Goal: Task Accomplishment & Management: Use online tool/utility

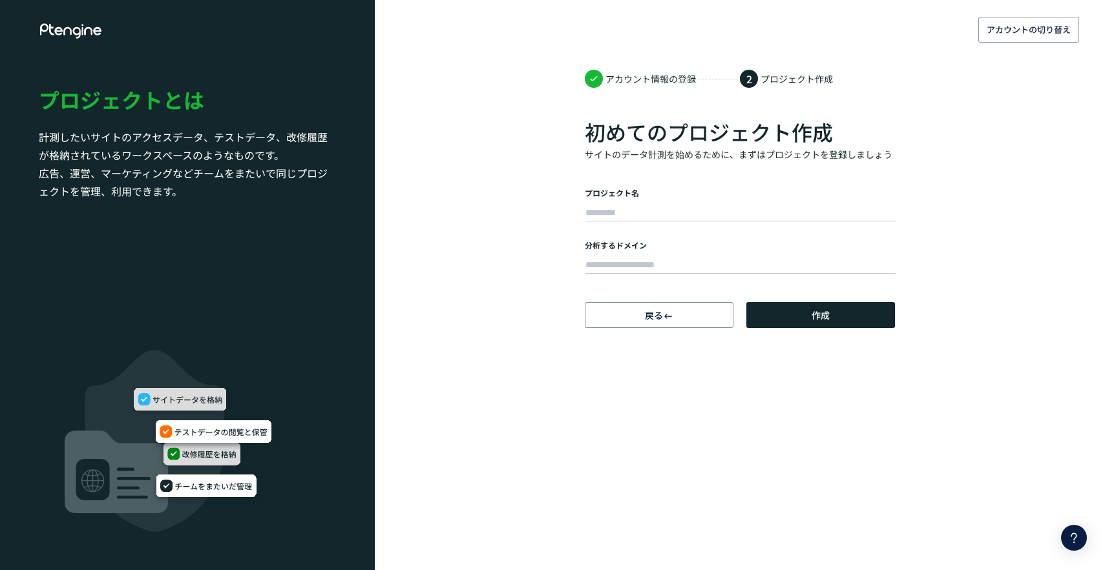
click at [608, 211] on input "text" at bounding box center [740, 213] width 310 height 18
drag, startPoint x: 642, startPoint y: 216, endPoint x: 462, endPoint y: 189, distance: 181.6
click at [462, 189] on div "**********" at bounding box center [552, 164] width 1105 height 328
click at [634, 210] on input "****" at bounding box center [740, 213] width 310 height 18
type input "*********"
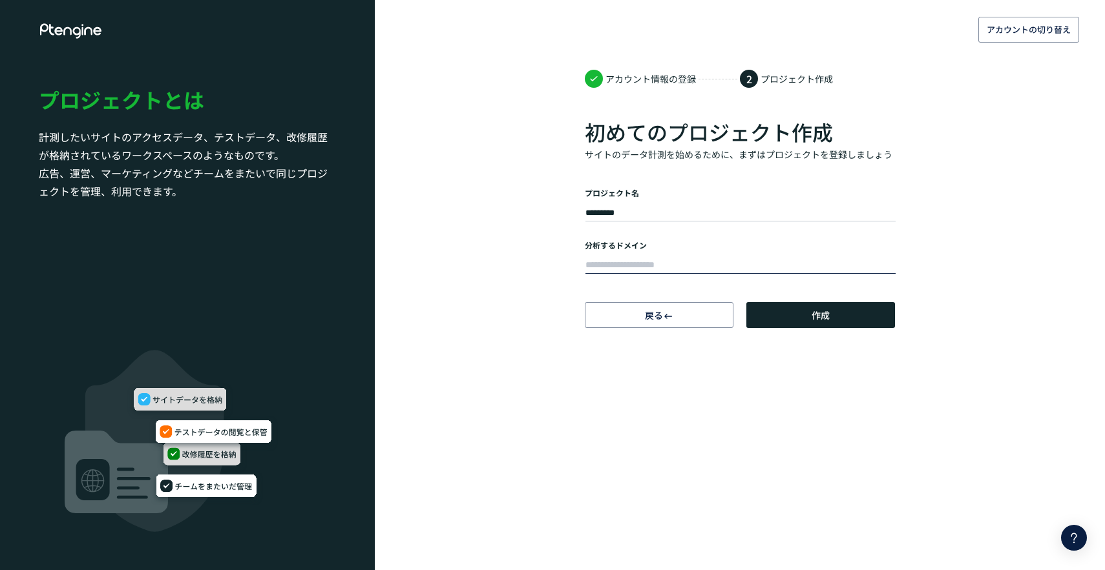
click at [645, 273] on input "text" at bounding box center [740, 265] width 310 height 18
paste input "**********"
type input "**********"
click at [779, 313] on button "作成" at bounding box center [820, 315] width 149 height 26
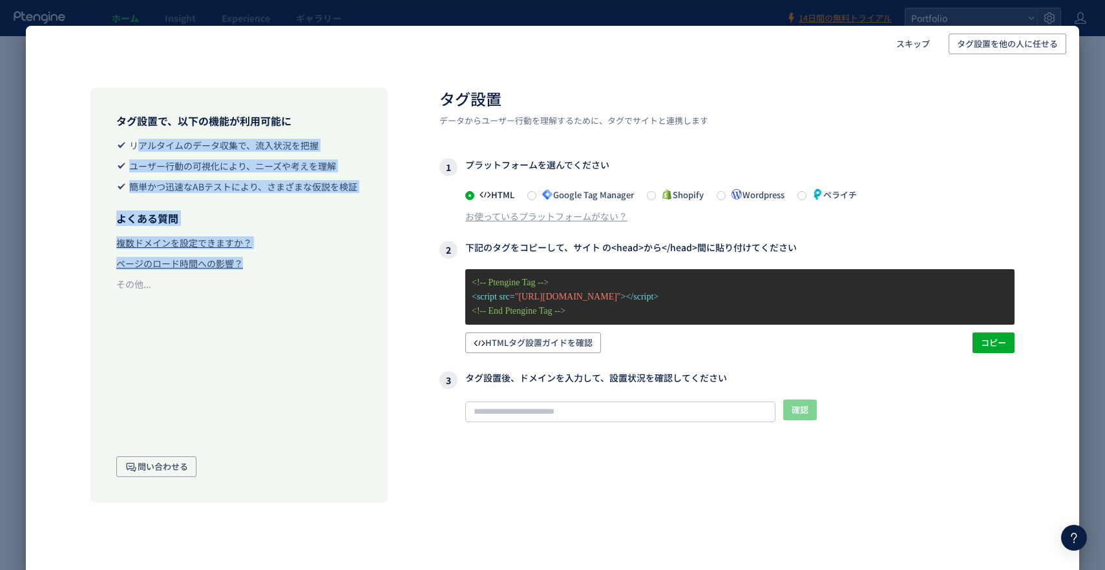
drag, startPoint x: 113, startPoint y: 141, endPoint x: 355, endPoint y: 266, distance: 272.2
click at [355, 266] on div "タグ設置で、以下の機能が利用可能に リアルタイムのデータ収集で、流入状況を把握 ユーザー行動の可視化により、ニーズや考えを理解 簡単かつ迅速なABテストにより…" at bounding box center [238, 295] width 297 height 415
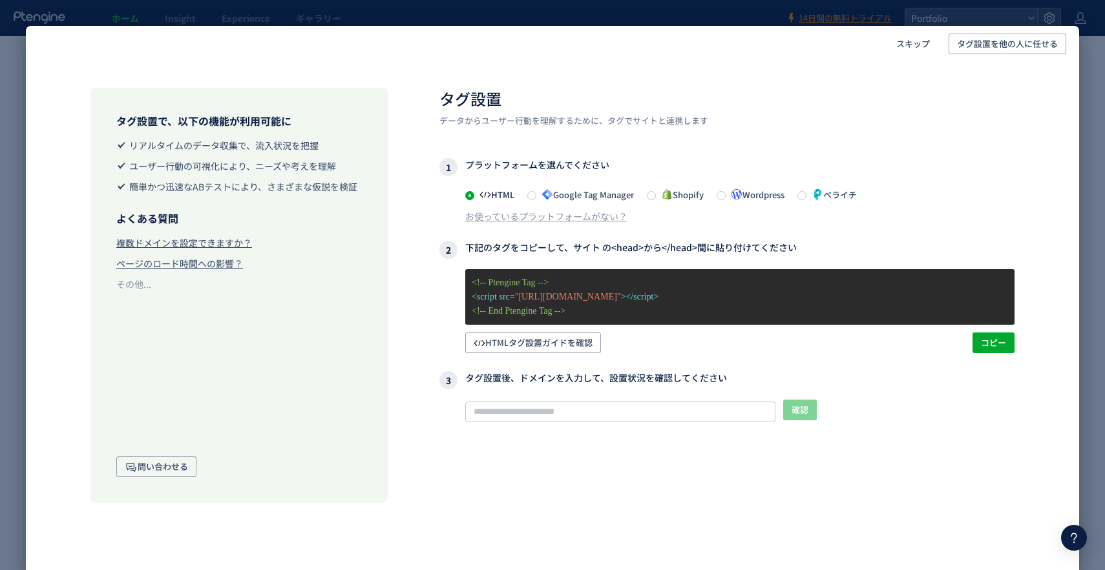
click at [290, 306] on div "タグ設置で、以下の機能が利用可能に リアルタイムのデータ収集で、流入状況を把握 ユーザー行動の可視化により、ニーズや考えを理解 簡単かつ迅速なABテストにより…" at bounding box center [238, 295] width 297 height 415
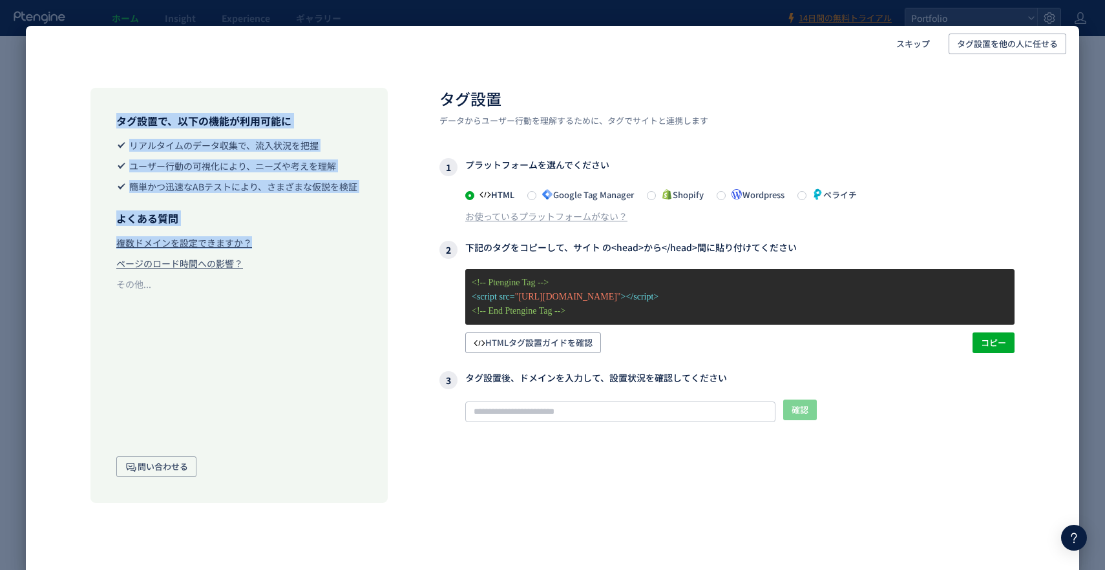
drag, startPoint x: 104, startPoint y: 110, endPoint x: 293, endPoint y: 251, distance: 236.3
click at [293, 251] on div "タグ設置で、以下の機能が利用可能に リアルタイムのデータ収集で、流入状況を把握 ユーザー行動の可視化により、ニーズや考えを理解 簡単かつ迅速なABテストにより…" at bounding box center [238, 295] width 297 height 415
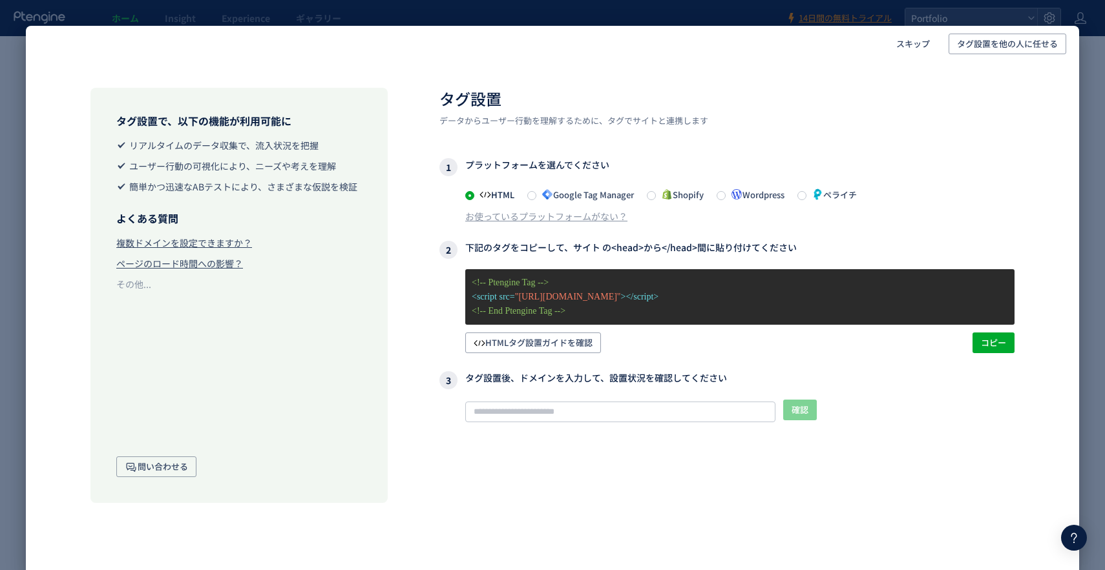
click at [295, 283] on li "その他..." at bounding box center [238, 284] width 245 height 13
click at [731, 197] on span "Wordpress" at bounding box center [755, 195] width 59 height 12
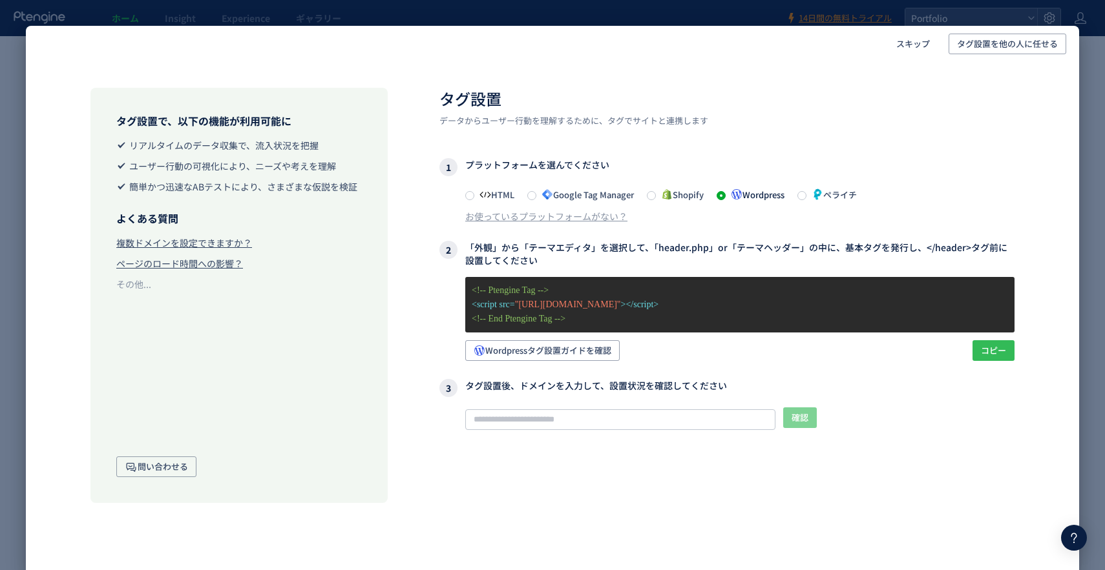
click at [987, 350] on span "コピー" at bounding box center [993, 350] width 25 height 21
click at [528, 349] on span "Wordpressタグ設置ガイドを確認" at bounding box center [543, 350] width 138 height 21
click at [1003, 356] on span "コピー" at bounding box center [993, 350] width 25 height 21
click at [598, 423] on input "text" at bounding box center [620, 420] width 310 height 21
click at [651, 410] on input "text" at bounding box center [620, 420] width 310 height 21
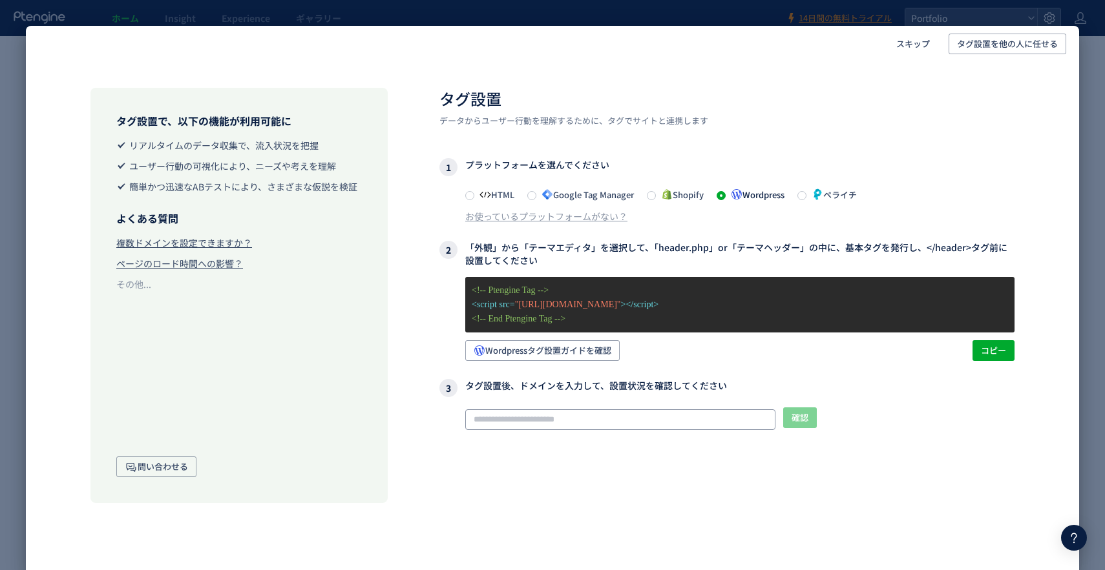
paste input "**********"
type input "**********"
click at [808, 426] on span "確認" at bounding box center [799, 418] width 17 height 21
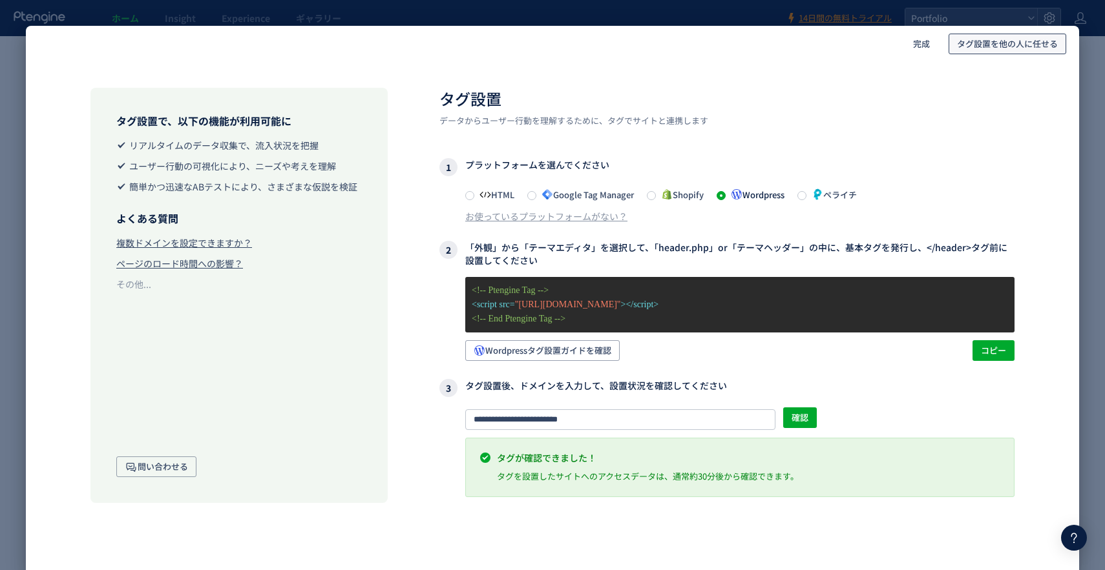
click at [957, 43] on span "タグ設置を他の人に任せる" at bounding box center [1007, 44] width 101 height 21
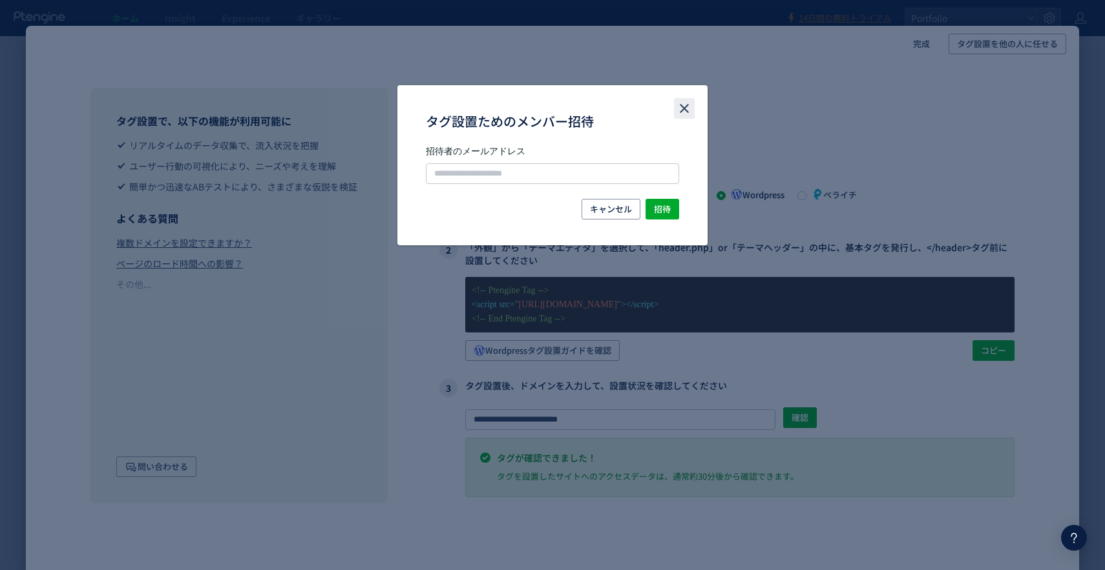
click at [688, 110] on icon "close" at bounding box center [684, 109] width 16 height 16
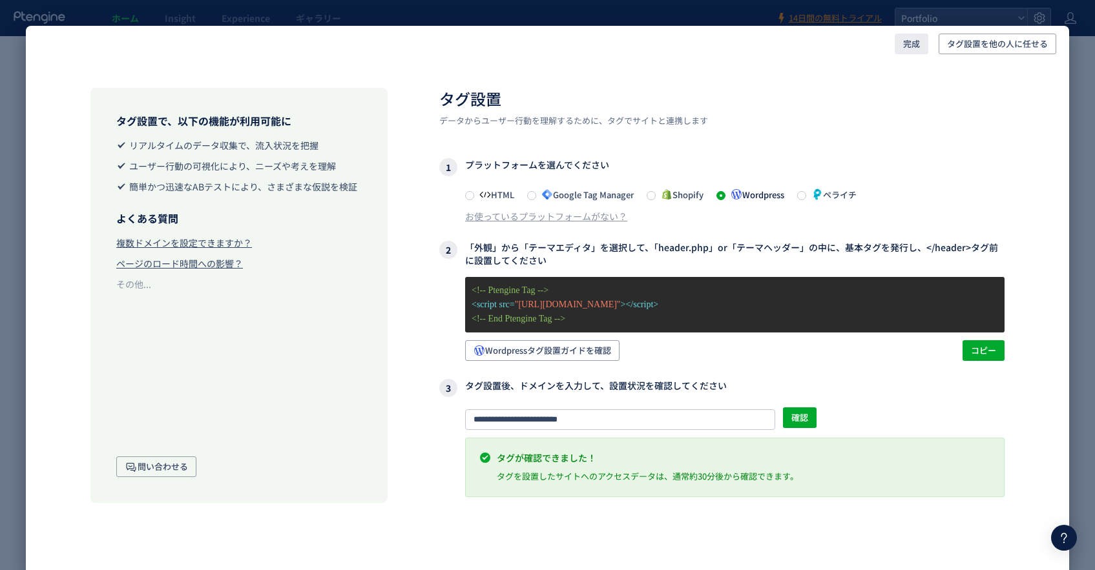
click at [909, 41] on span "完成" at bounding box center [911, 44] width 17 height 21
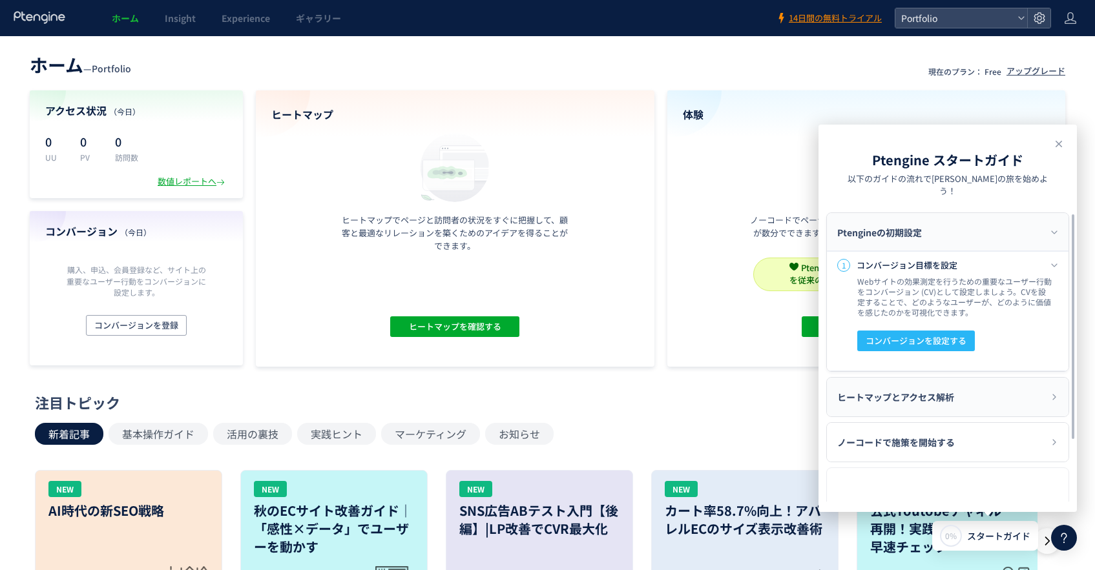
click at [956, 384] on div "ヒートマップとアクセス解析" at bounding box center [948, 397] width 242 height 39
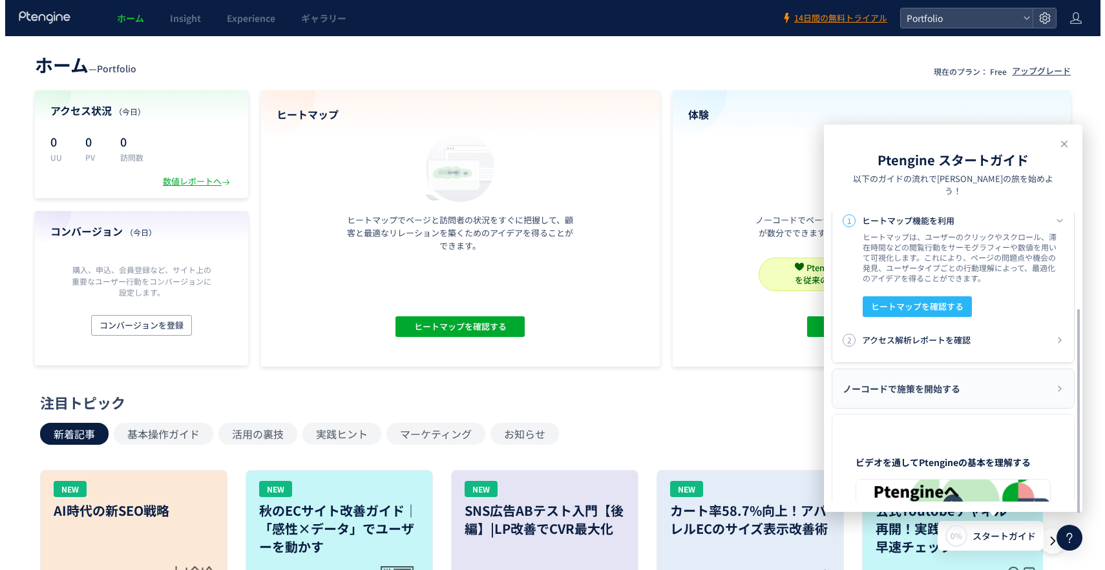
scroll to position [145, 0]
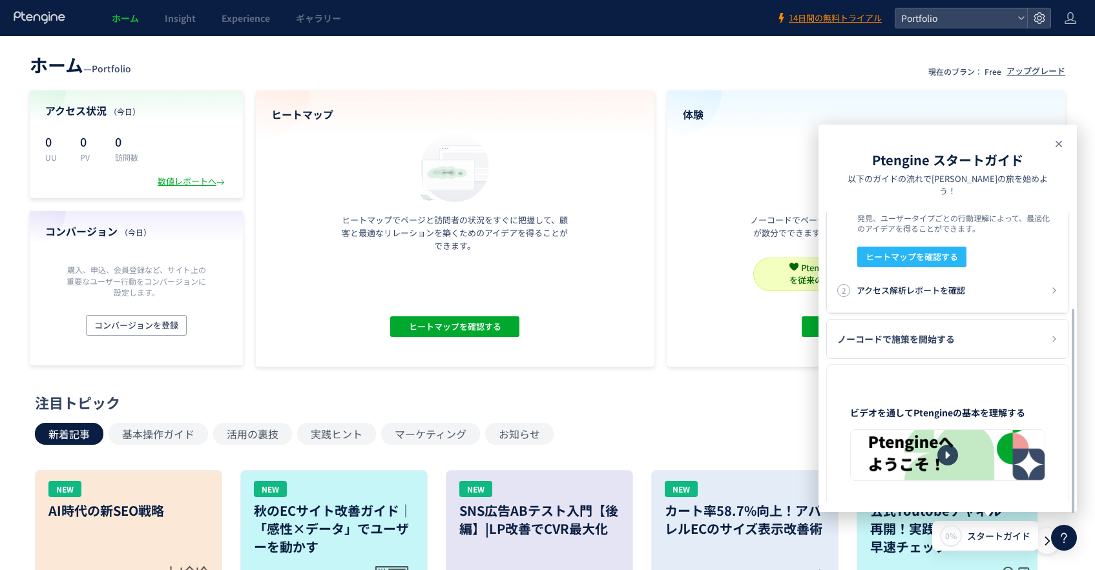
click at [1059, 146] on icon at bounding box center [1059, 144] width 16 height 16
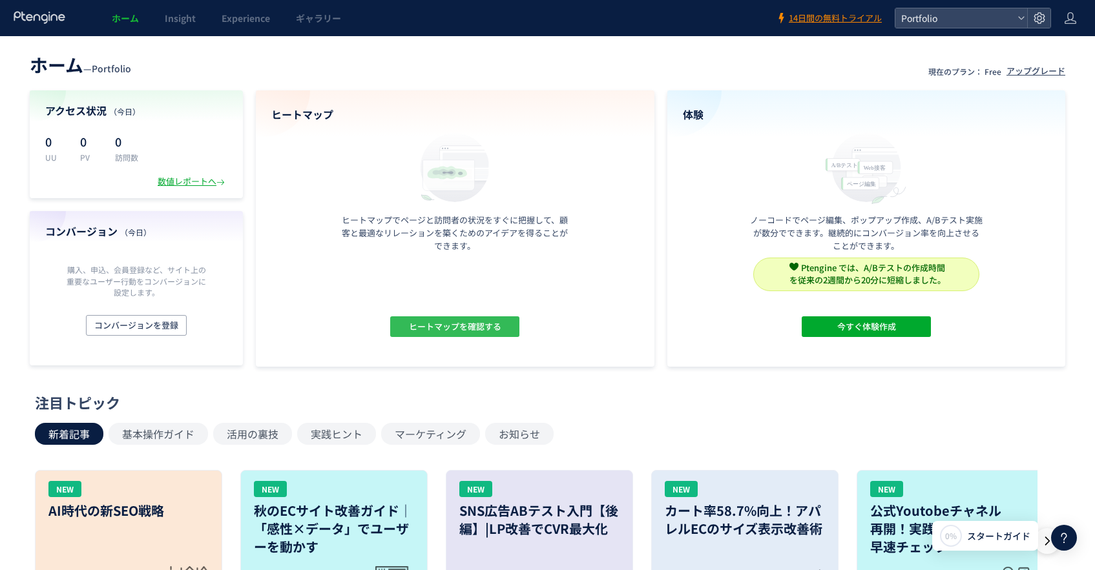
click at [439, 334] on span "ヒートマップを確認する" at bounding box center [455, 327] width 92 height 21
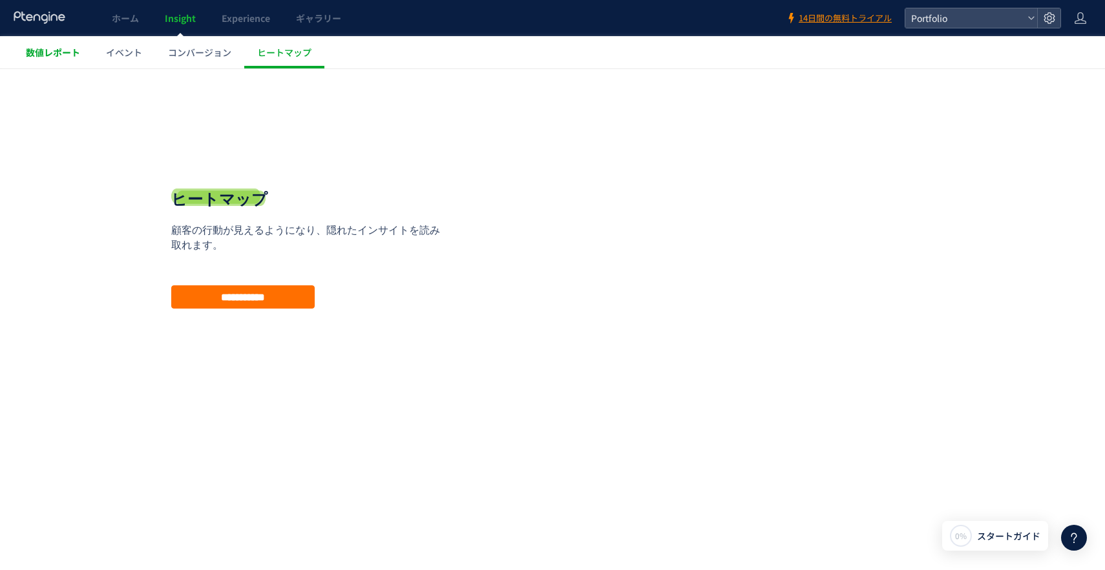
click at [15, 52] on link "数値レポート" at bounding box center [53, 52] width 80 height 32
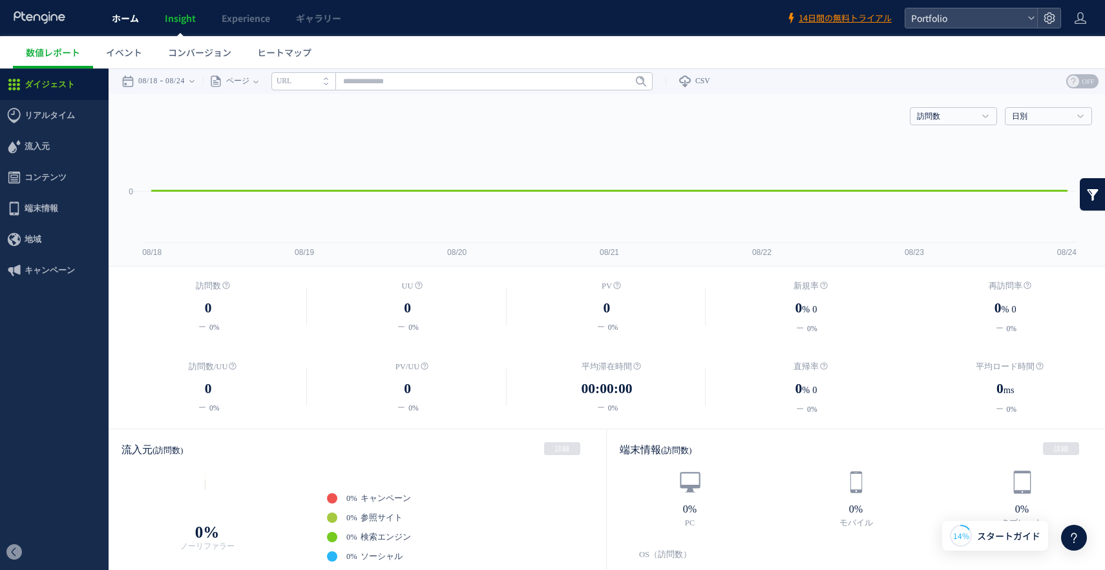
click at [112, 21] on span "ホーム" at bounding box center [125, 18] width 27 height 13
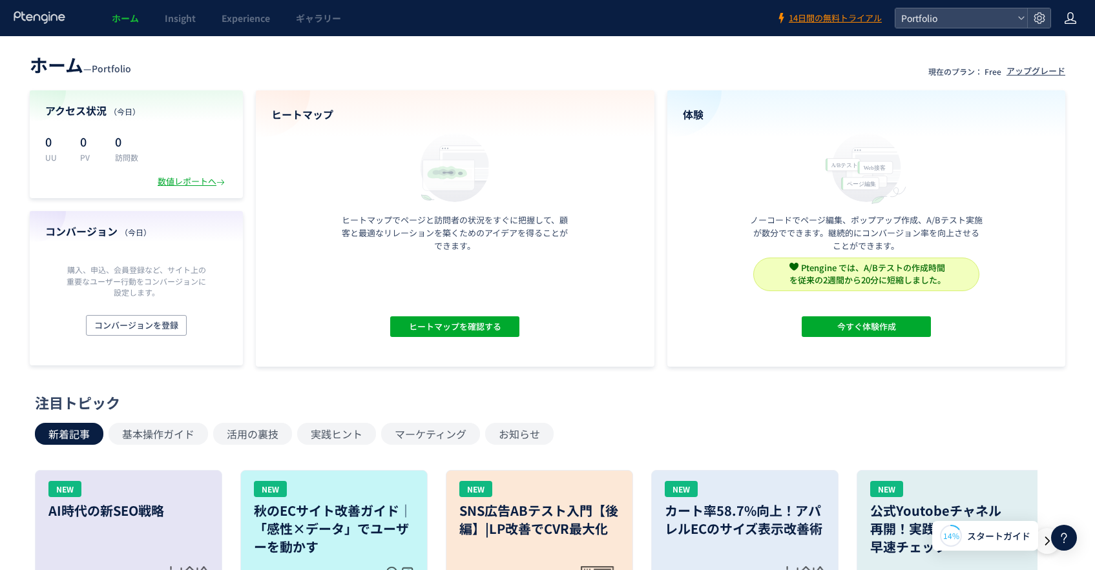
click at [1075, 20] on icon at bounding box center [1070, 18] width 13 height 13
click at [1062, 52] on span "アカウント設定" at bounding box center [1037, 51] width 63 height 13
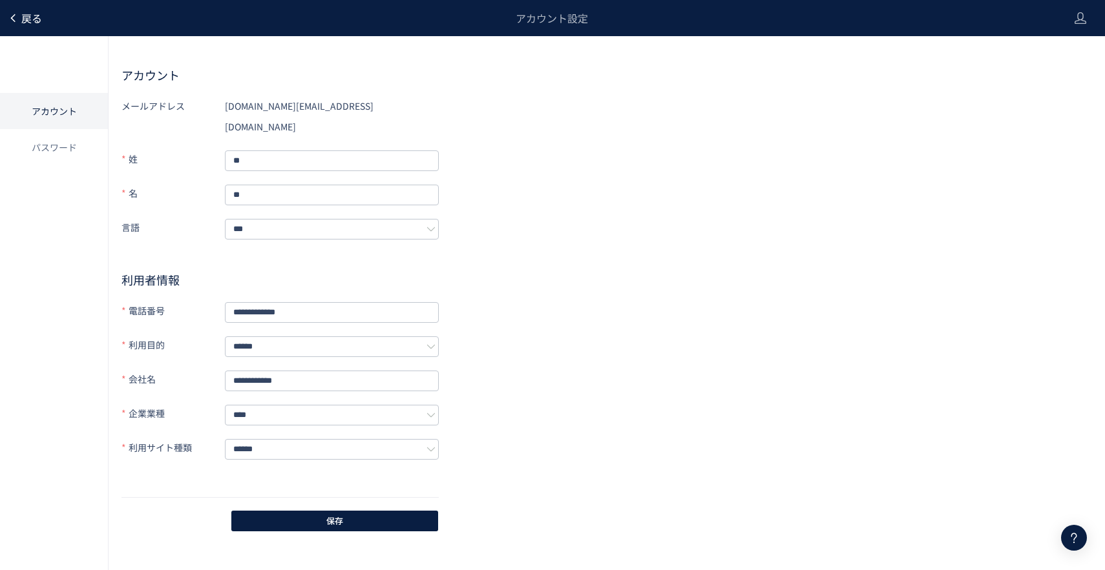
click at [9, 21] on icon at bounding box center [13, 18] width 10 height 10
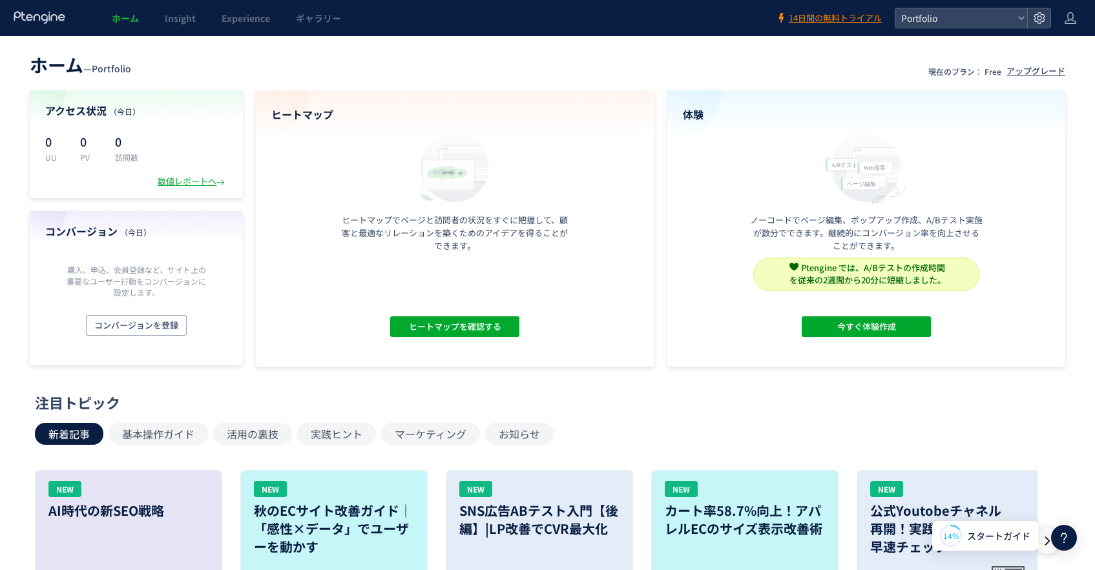
click at [50, 20] on use at bounding box center [39, 17] width 51 height 12
click at [124, 22] on span "ホーム" at bounding box center [125, 18] width 27 height 13
click at [243, 19] on span "Experience" at bounding box center [246, 18] width 48 height 13
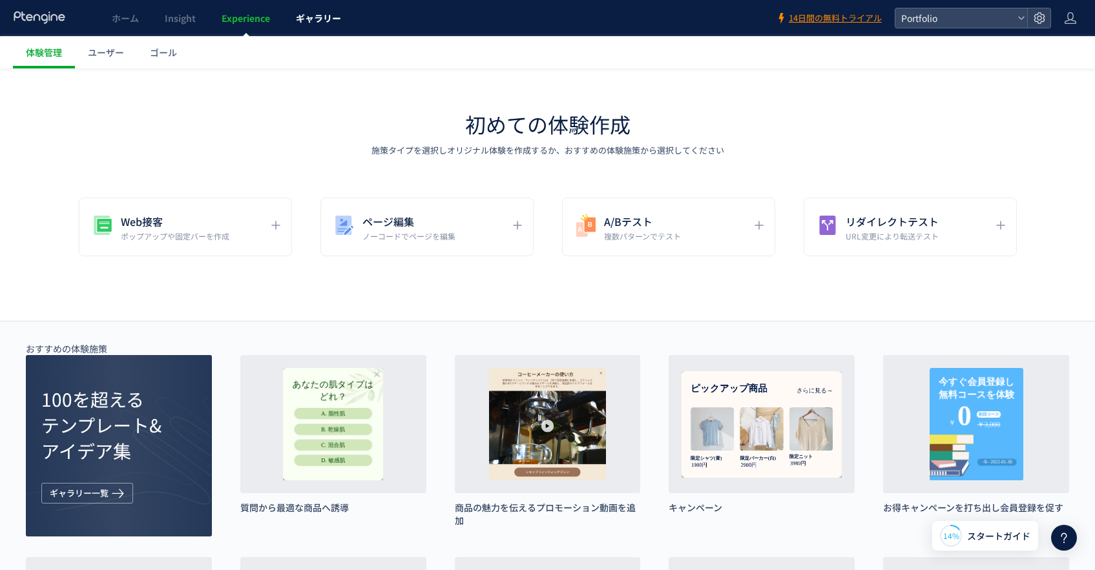
click at [320, 19] on span "ギャラリー" at bounding box center [318, 18] width 45 height 13
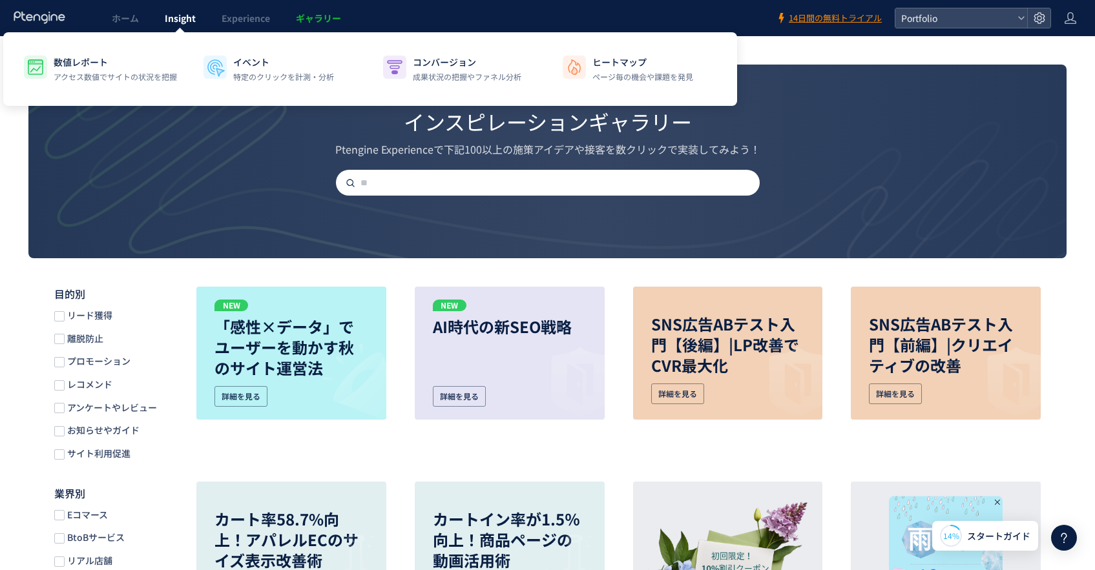
click at [189, 15] on span "Insight" at bounding box center [180, 18] width 31 height 13
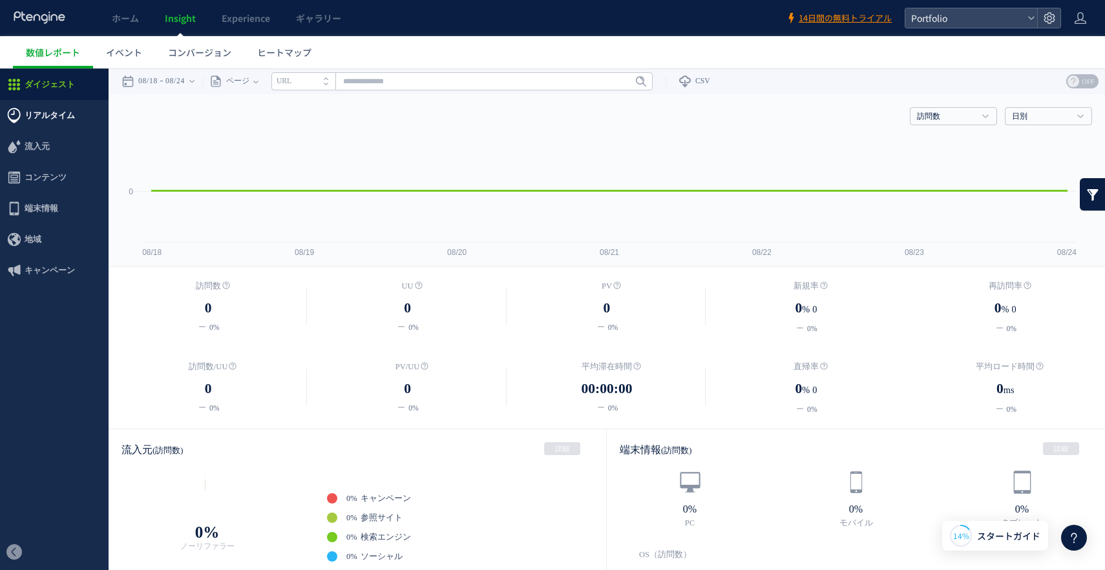
click at [68, 114] on span "リアルタイム" at bounding box center [50, 115] width 50 height 31
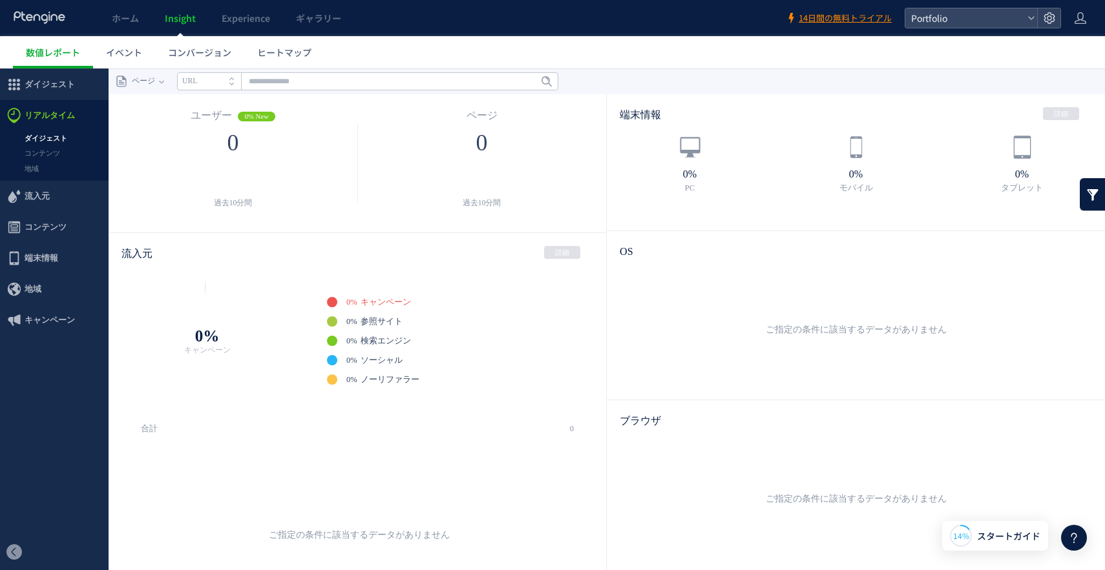
click at [70, 81] on span "ダイジェスト" at bounding box center [50, 84] width 50 height 31
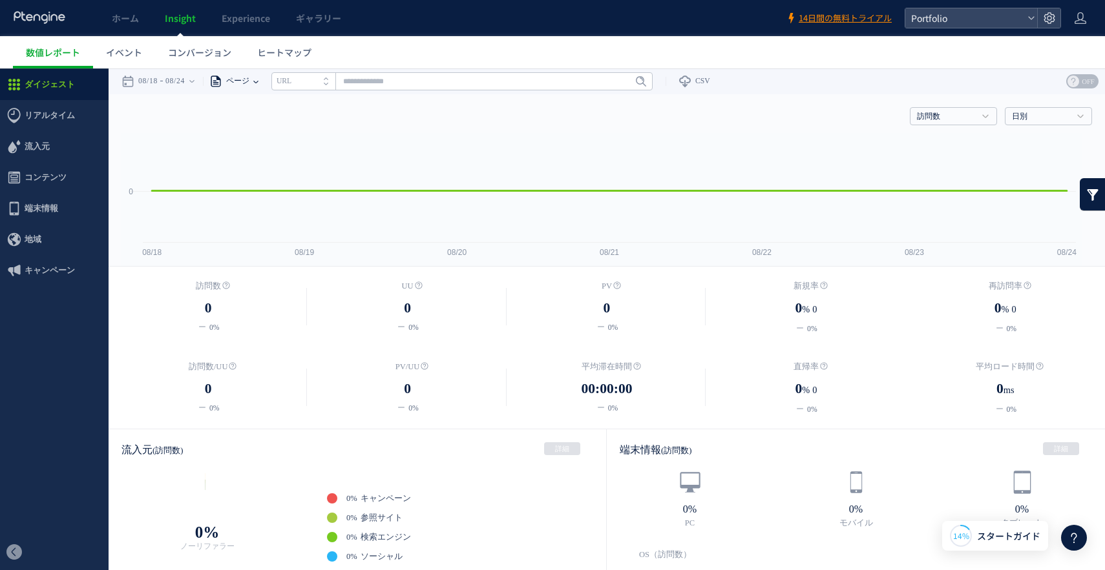
click at [249, 82] on span "ページ" at bounding box center [235, 81] width 27 height 26
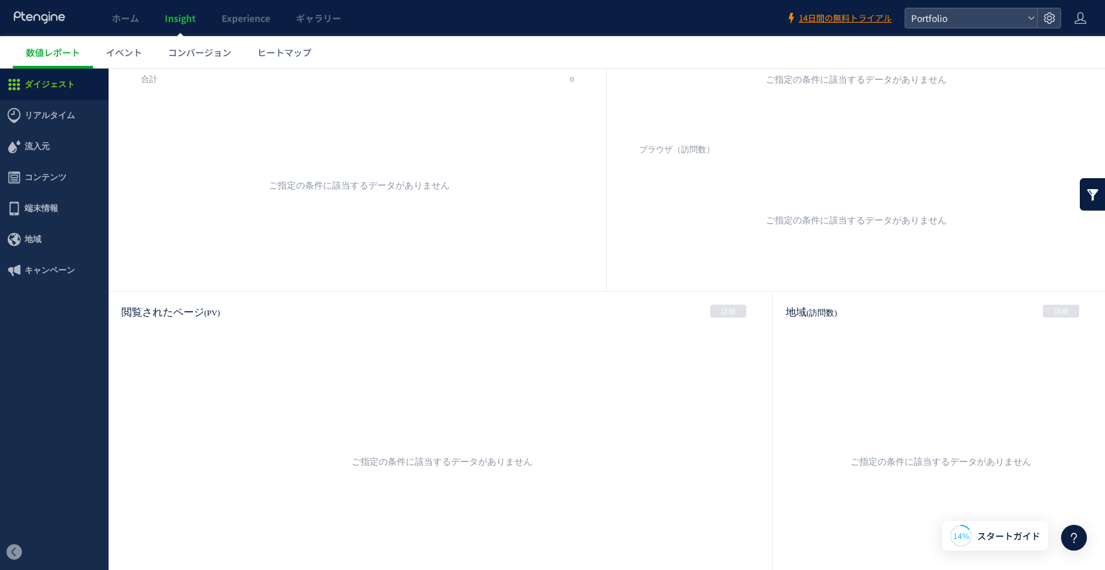
scroll to position [579, 0]
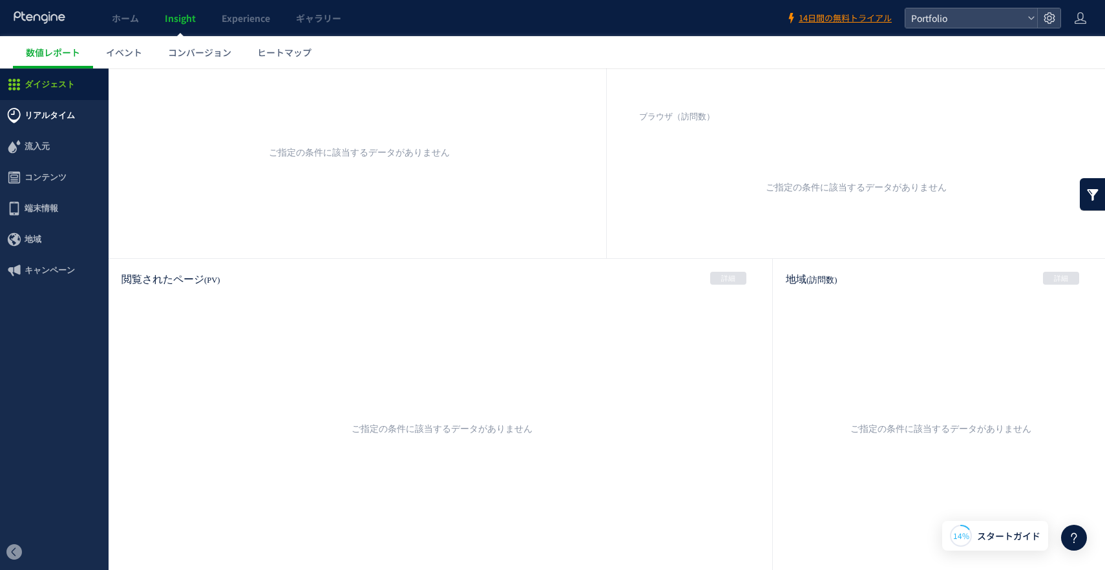
click at [16, 130] on span "リアルタイム" at bounding box center [54, 115] width 109 height 31
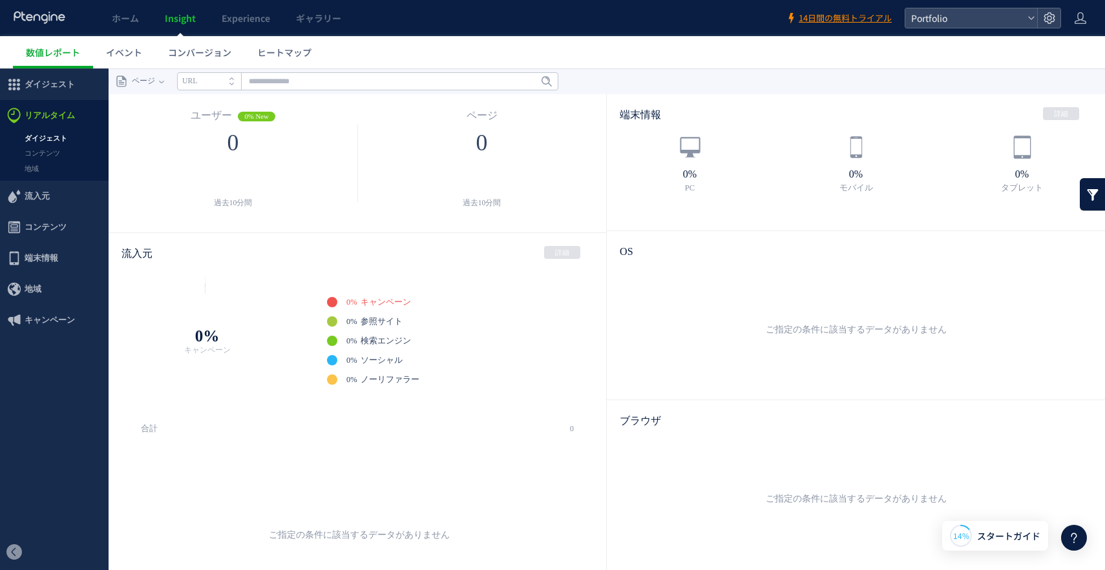
click at [220, 145] on div "0" at bounding box center [233, 143] width 184 height 26
click at [237, 196] on div "過去10分間" at bounding box center [233, 200] width 184 height 17
click at [61, 160] on link "コンテンツ" at bounding box center [54, 153] width 109 height 15
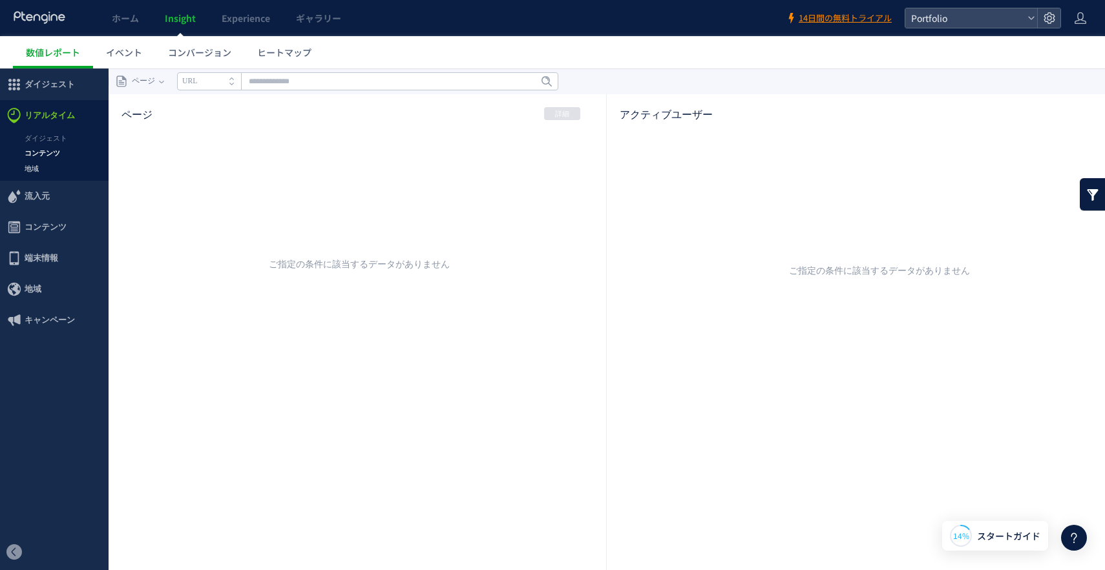
click at [37, 171] on link "地域" at bounding box center [54, 169] width 109 height 15
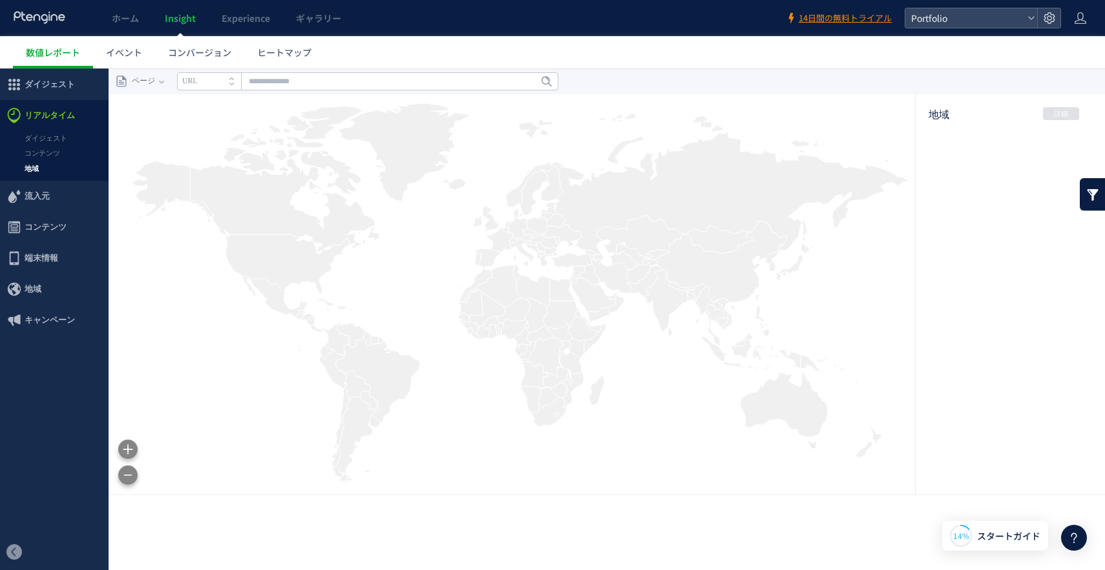
click at [39, 201] on span "流入元" at bounding box center [37, 196] width 25 height 31
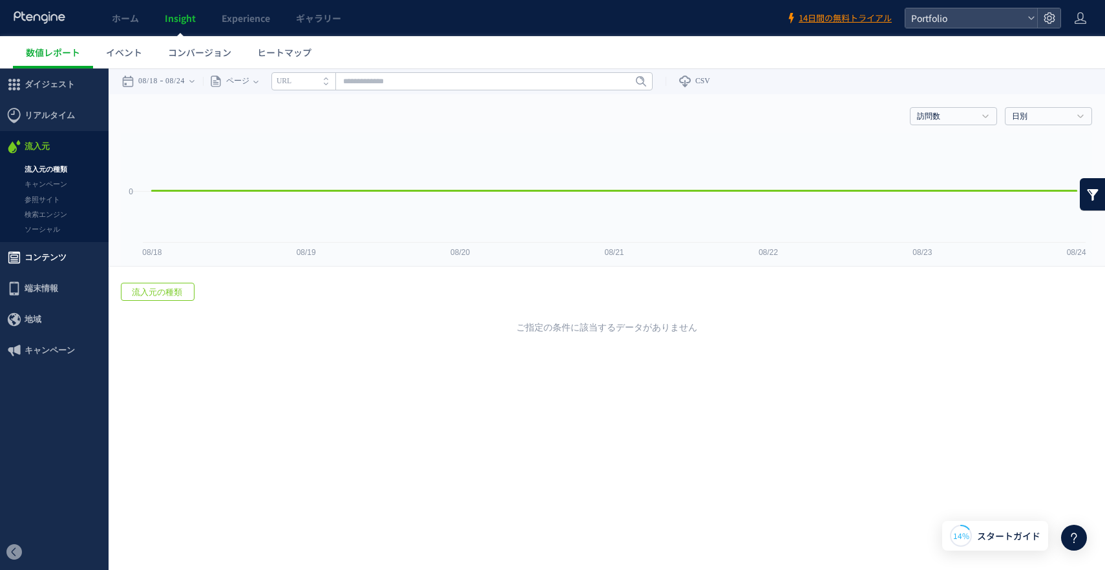
click at [43, 260] on span "コンテンツ" at bounding box center [46, 257] width 42 height 31
click at [48, 204] on link "ページ" at bounding box center [54, 200] width 109 height 15
click at [40, 200] on link "ページ" at bounding box center [54, 200] width 109 height 15
click at [37, 262] on span "端末情報" at bounding box center [42, 258] width 34 height 31
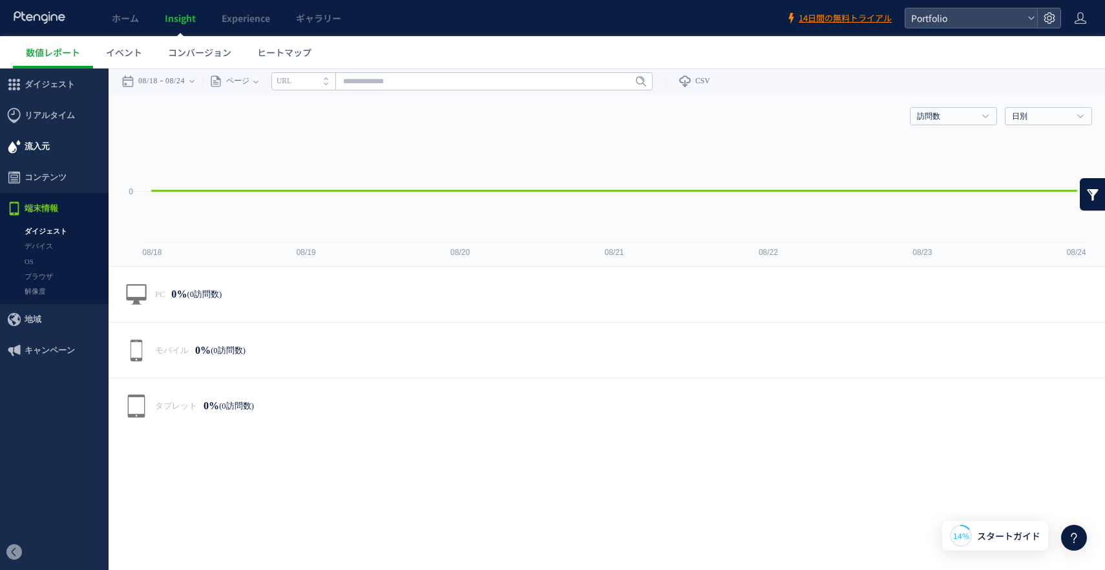
click at [36, 149] on span "流入元" at bounding box center [37, 146] width 25 height 31
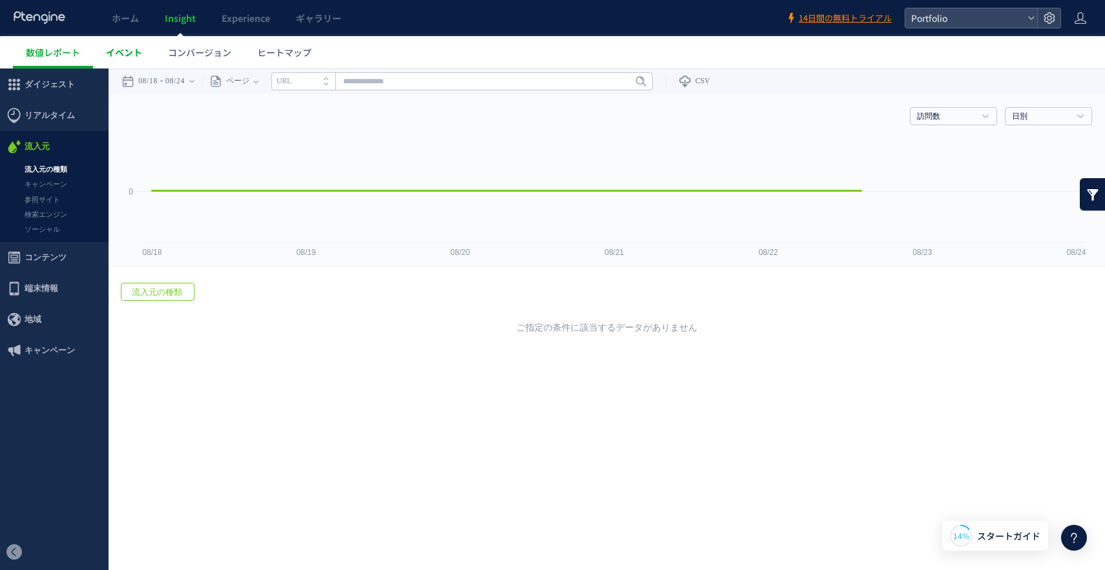
click at [131, 61] on link "イベント" at bounding box center [124, 52] width 62 height 32
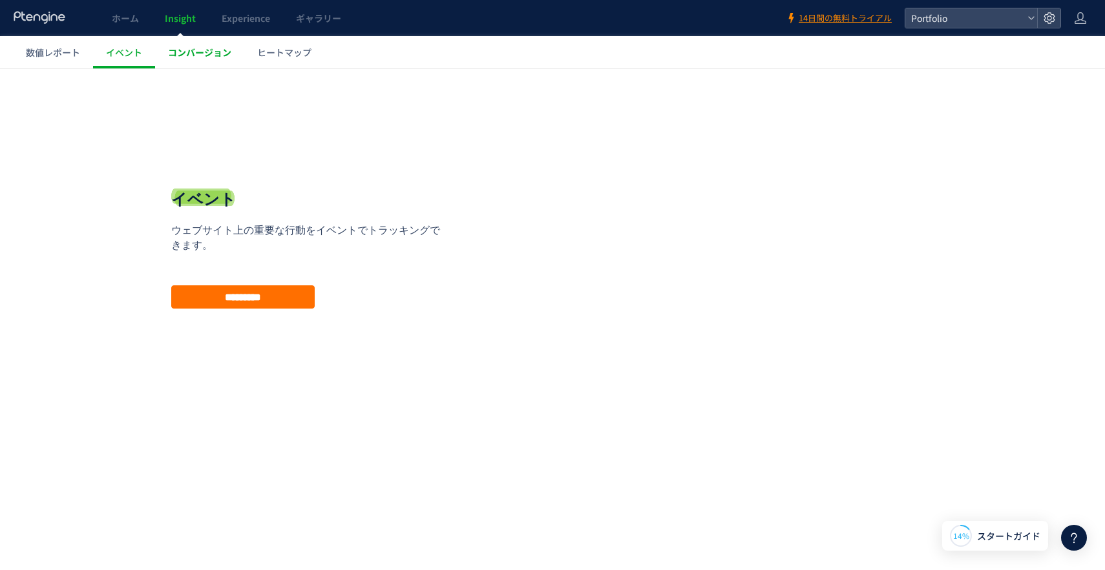
click at [207, 53] on span "コンバージョン" at bounding box center [199, 52] width 63 height 13
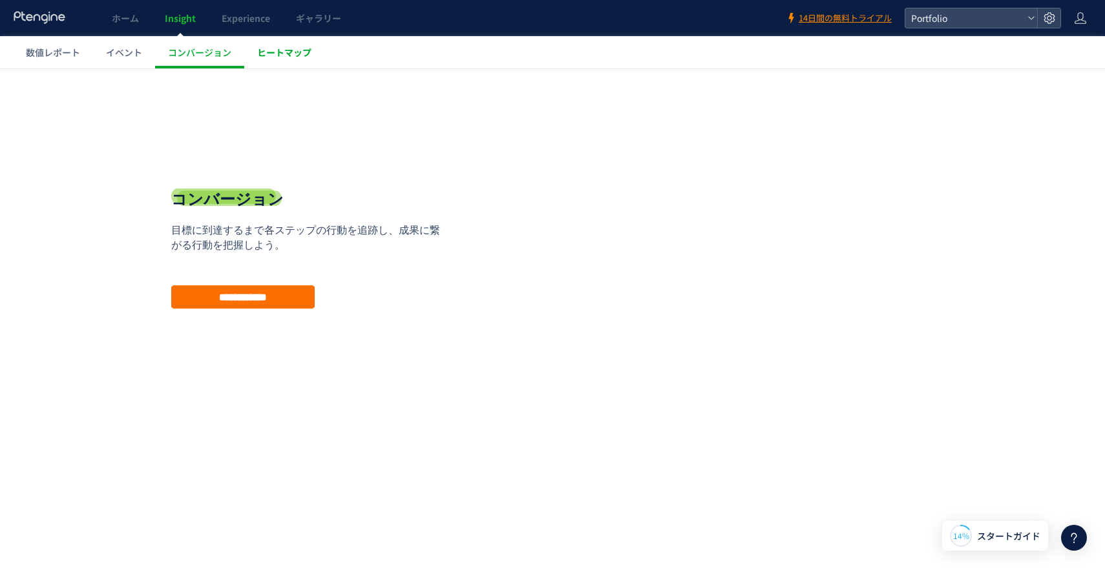
click at [288, 58] on span "ヒートマップ" at bounding box center [284, 52] width 54 height 13
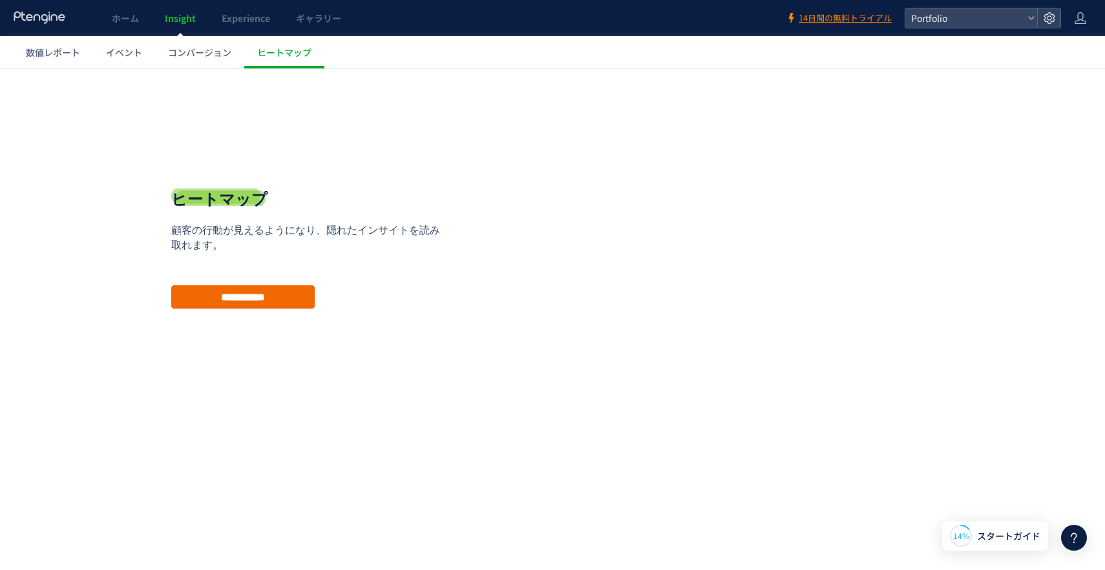
click at [231, 301] on input "**********" at bounding box center [242, 297] width 143 height 23
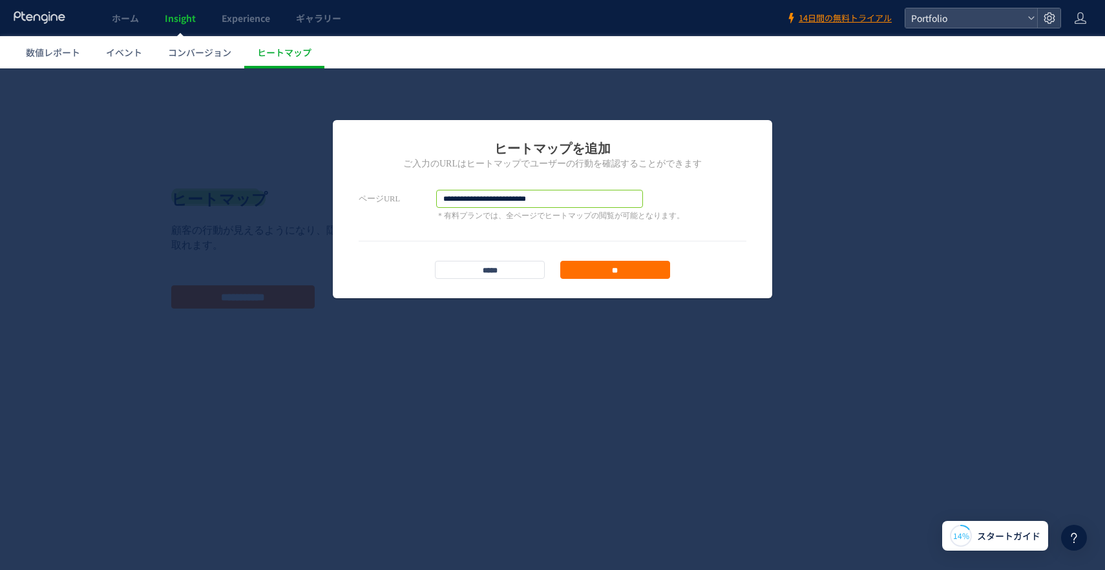
click at [481, 202] on input "**********" at bounding box center [539, 199] width 207 height 18
click at [610, 199] on input "**********" at bounding box center [539, 199] width 207 height 18
click at [621, 275] on input "**" at bounding box center [615, 270] width 110 height 18
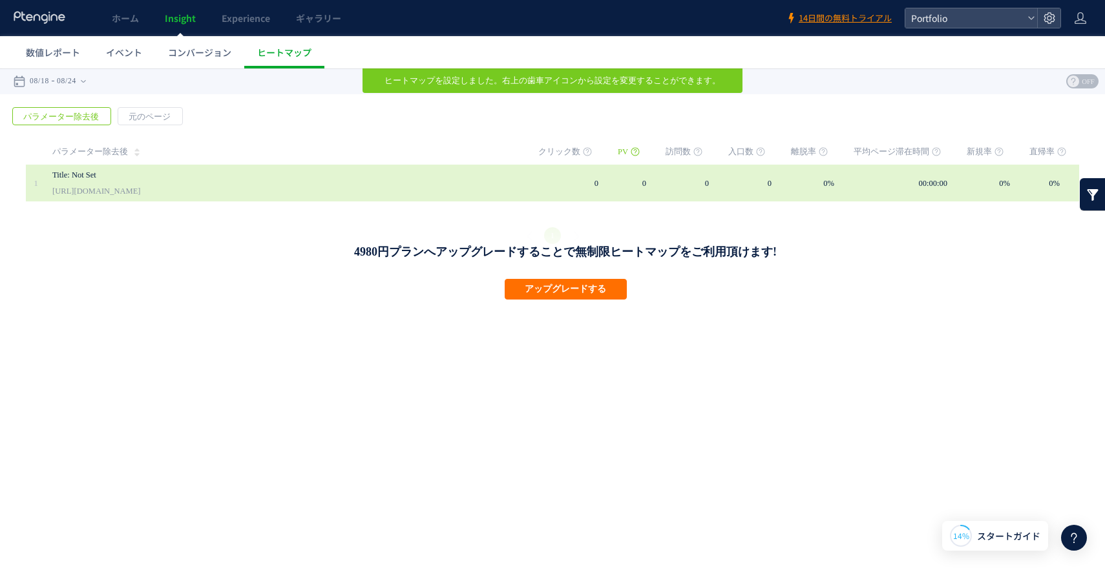
click at [167, 177] on link "Title: Not Set" at bounding box center [271, 175] width 439 height 16
